Goal: Manage account settings

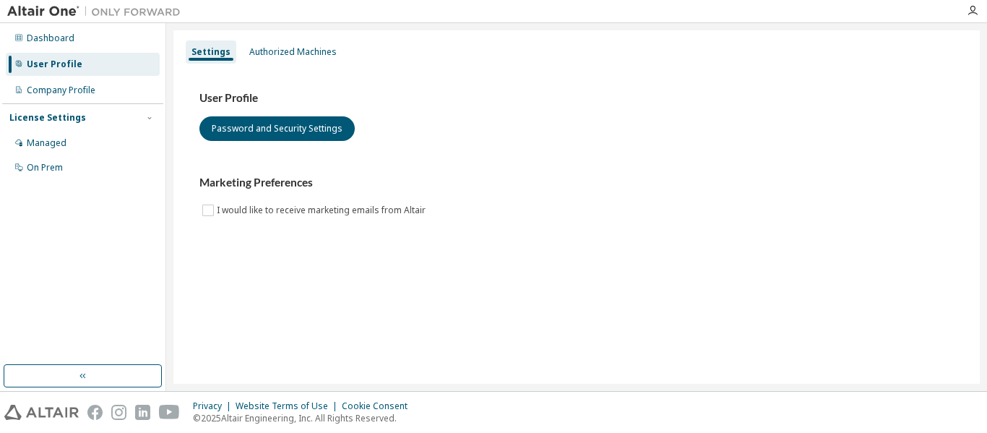
click at [303, 36] on div "Settings Authorized Machines User Profile Password and Security Settings Market…" at bounding box center [576, 206] width 806 height 353
click at [303, 38] on div "Settings Authorized Machines User Profile Password and Security Settings Market…" at bounding box center [576, 206] width 806 height 353
click at [304, 50] on div "Authorized Machines" at bounding box center [292, 52] width 87 height 12
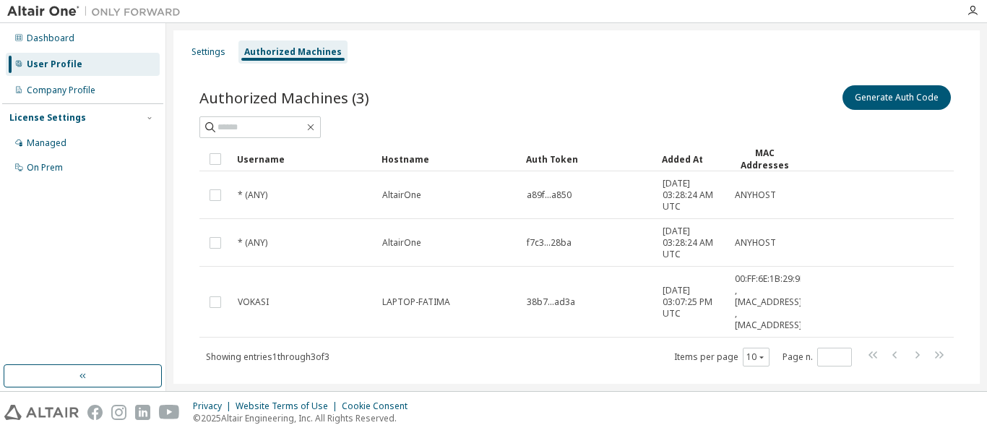
click at [209, 39] on div "Settings Authorized Machines" at bounding box center [576, 52] width 789 height 26
click at [215, 57] on div "Settings" at bounding box center [208, 52] width 34 height 12
